Goal: Check status: Check status

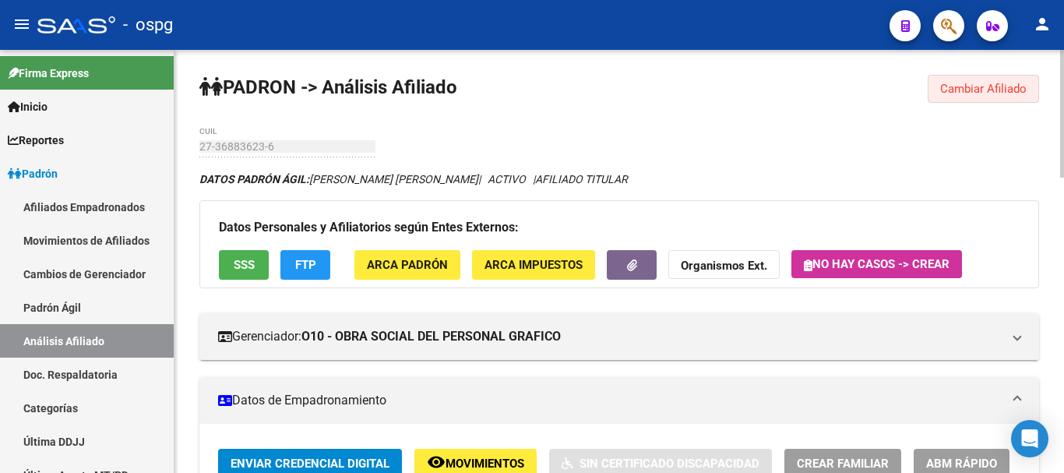
drag, startPoint x: 1012, startPoint y: 76, endPoint x: 449, endPoint y: 122, distance: 565.0
click at [978, 89] on span "Cambiar Afiliado" at bounding box center [983, 89] width 86 height 14
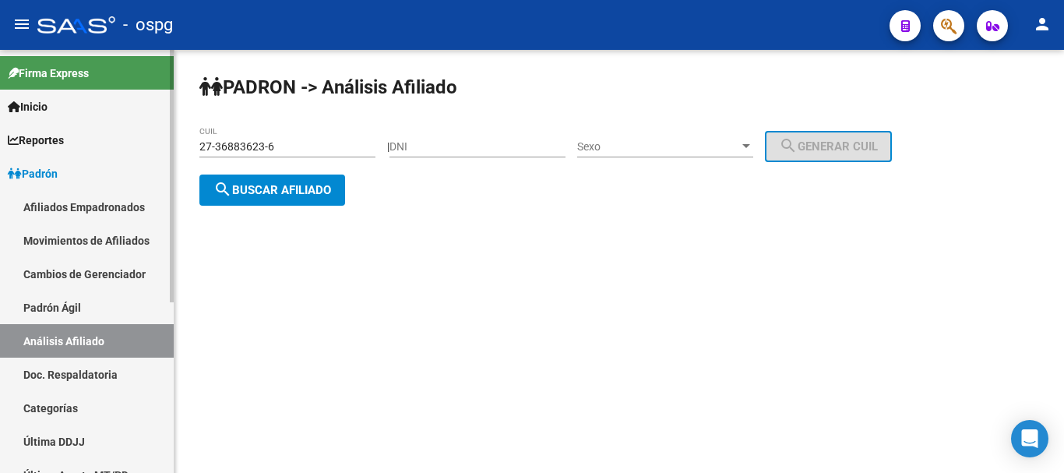
drag, startPoint x: 323, startPoint y: 153, endPoint x: 129, endPoint y: 137, distance: 195.3
click at [79, 134] on mat-sidenav-container "Firma Express Inicio Instructivos Contacto OS Reportes Ingresos Devengados Anál…" at bounding box center [532, 261] width 1064 height 423
drag, startPoint x: 329, startPoint y: 137, endPoint x: 295, endPoint y: 146, distance: 35.5
click at [295, 146] on input "27-36883623-6" at bounding box center [287, 146] width 176 height 13
drag, startPoint x: 307, startPoint y: 146, endPoint x: 0, endPoint y: 128, distance: 307.4
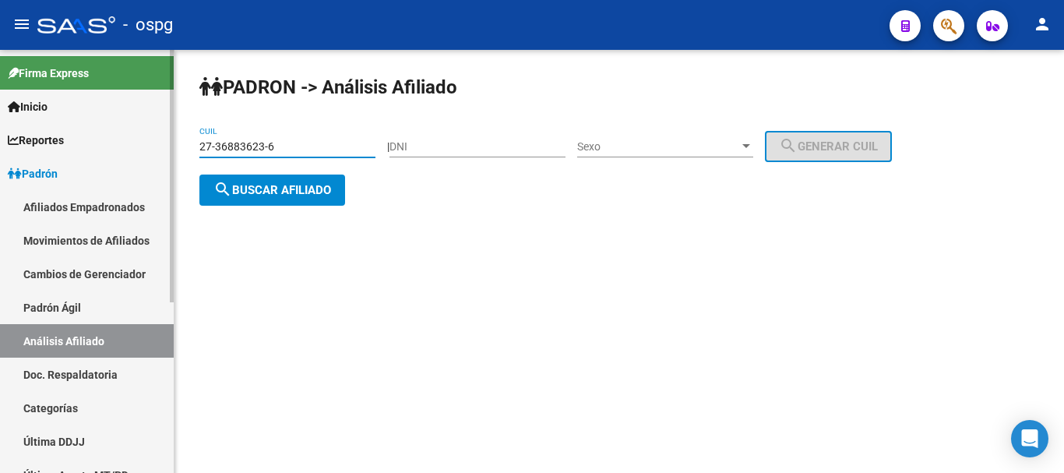
click at [0, 128] on mat-sidenav-container "Firma Express Inicio Instructivos Contacto OS Reportes Ingresos Devengados Anál…" at bounding box center [532, 261] width 1064 height 423
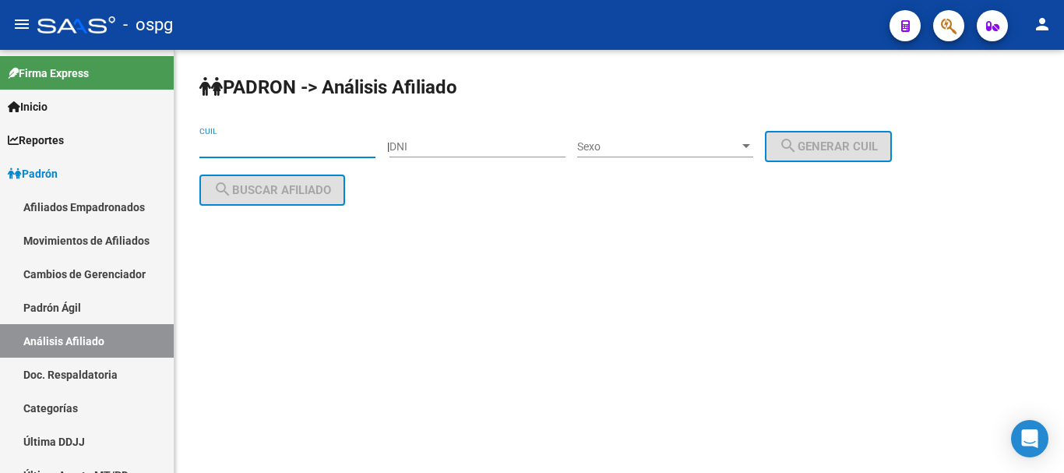
paste input "27-39813978-5"
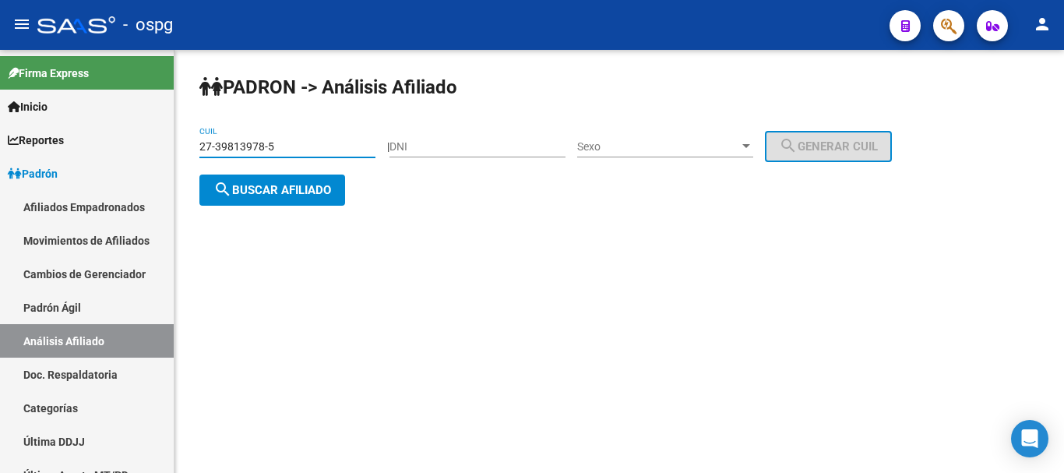
type input "27-39813978-5"
click at [280, 189] on span "search Buscar afiliado" at bounding box center [272, 190] width 118 height 14
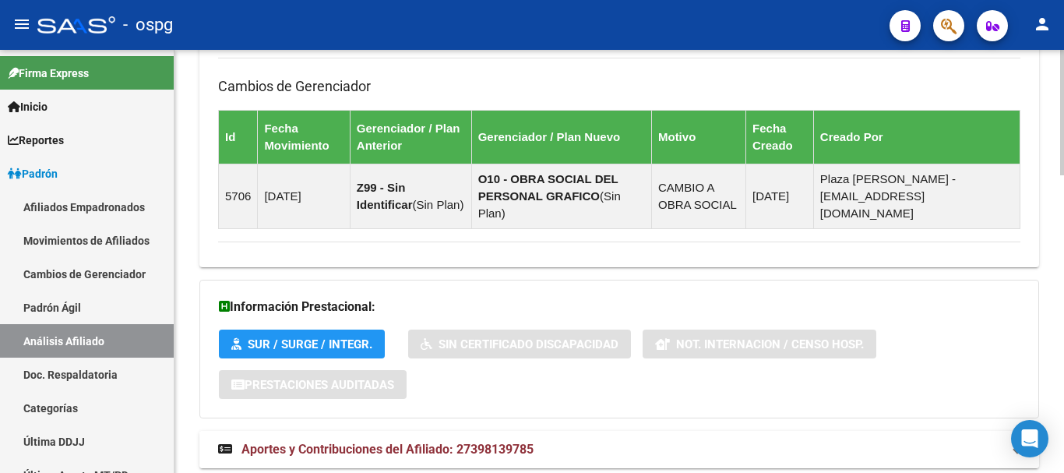
scroll to position [1003, 0]
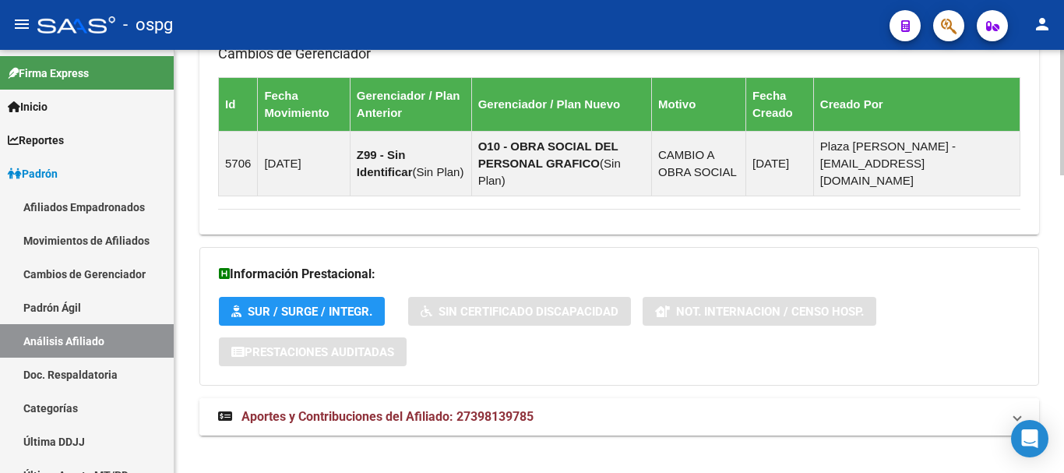
drag, startPoint x: 428, startPoint y: 403, endPoint x: 429, endPoint y: 384, distance: 18.8
click at [428, 409] on span "Aportes y Contribuciones del Afiliado: 27398139785" at bounding box center [387, 416] width 292 height 15
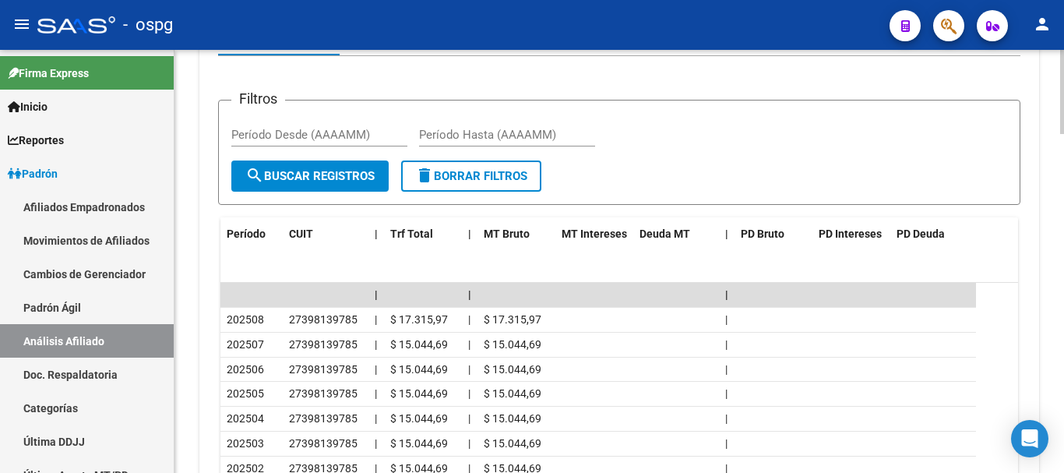
scroll to position [1548, 0]
